Goal: Contribute content: Contribute content

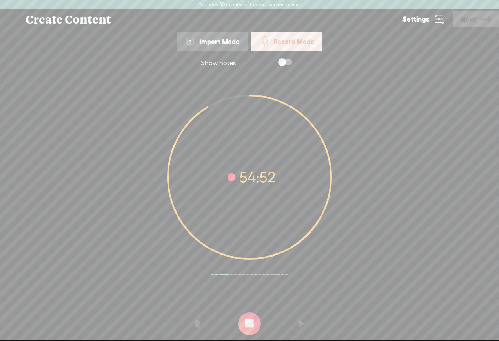
click at [252, 328] on t at bounding box center [249, 323] width 23 height 23
click at [203, 50] on div "Import Mode" at bounding box center [212, 42] width 71 height 20
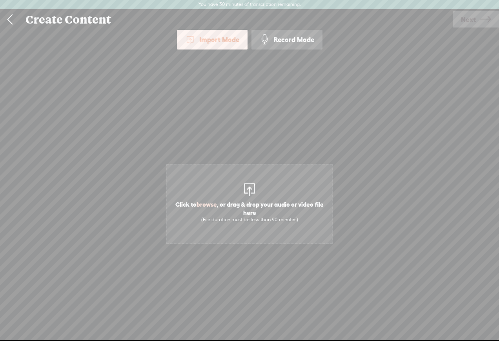
click at [291, 36] on div "Record Mode" at bounding box center [287, 40] width 71 height 20
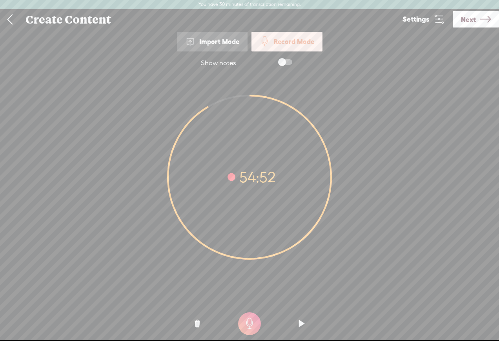
click at [247, 179] on icon at bounding box center [249, 176] width 163 height 163
click at [301, 323] on t at bounding box center [301, 324] width 5 height 24
click at [432, 27] on link "Settings" at bounding box center [423, 19] width 58 height 20
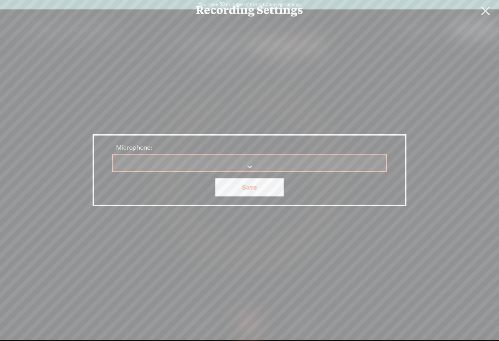
click at [432, 12] on div "Recording Settings" at bounding box center [249, 10] width 499 height 20
click at [282, 186] on link "Save" at bounding box center [249, 187] width 68 height 18
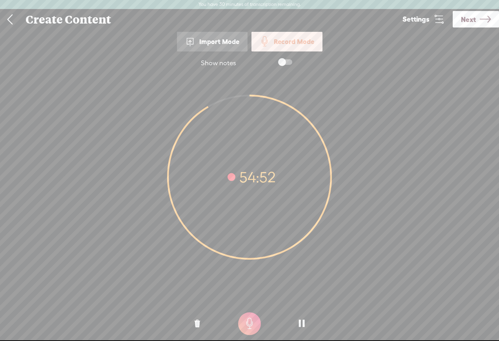
click at [279, 61] on span at bounding box center [285, 61] width 14 height 5
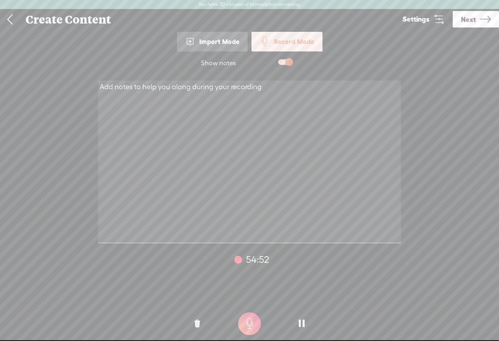
click at [282, 61] on span at bounding box center [285, 61] width 14 height 5
